Goal: Information Seeking & Learning: Find specific fact

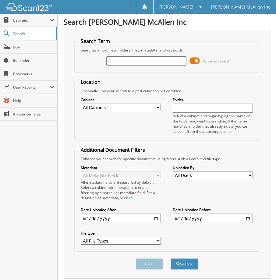
click at [172, 64] on input "text" at bounding box center [146, 60] width 80 height 9
type input "KEF38866"
click at [171, 258] on button "Search" at bounding box center [184, 263] width 27 height 11
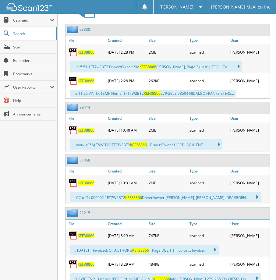
scroll to position [335, 0]
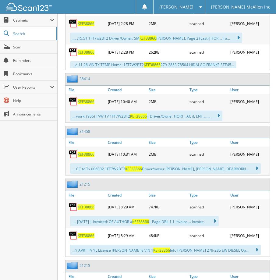
click at [86, 236] on span "KEF38866" at bounding box center [86, 235] width 17 height 5
click at [85, 206] on span "KEF38866" at bounding box center [86, 206] width 17 height 5
